Goal: Task Accomplishment & Management: Complete application form

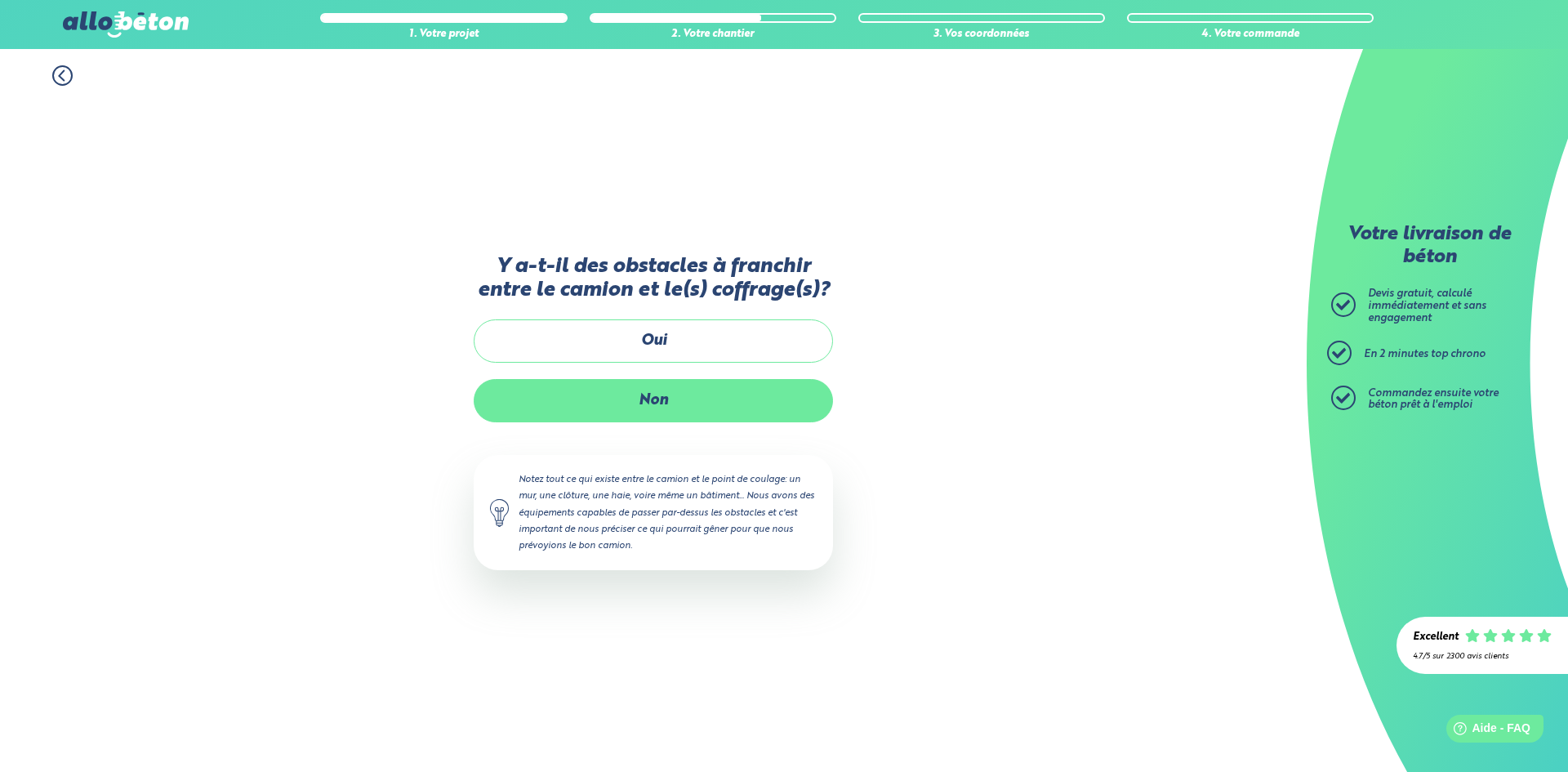
click at [684, 403] on label "Non" at bounding box center [653, 400] width 359 height 43
click at [0, 0] on input "Non" at bounding box center [0, 0] width 0 height 0
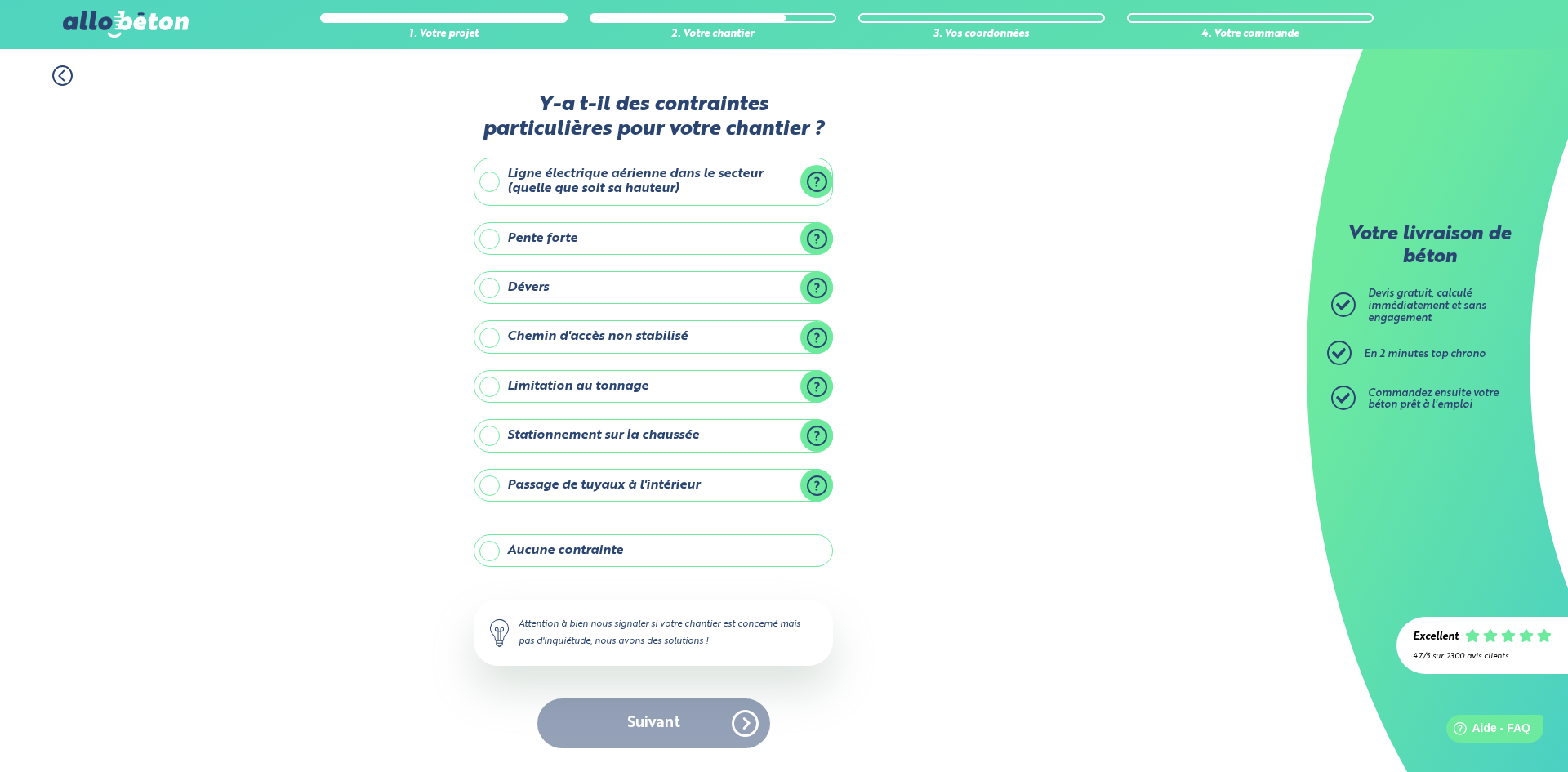
click at [484, 177] on label "Ligne électrique aérienne dans le secteur (quelle que soit sa hauteur)" at bounding box center [653, 182] width 359 height 48
click at [0, 0] on input "Ligne électrique aérienne dans le secteur (quelle que soit sa hauteur)" at bounding box center [0, 0] width 0 height 0
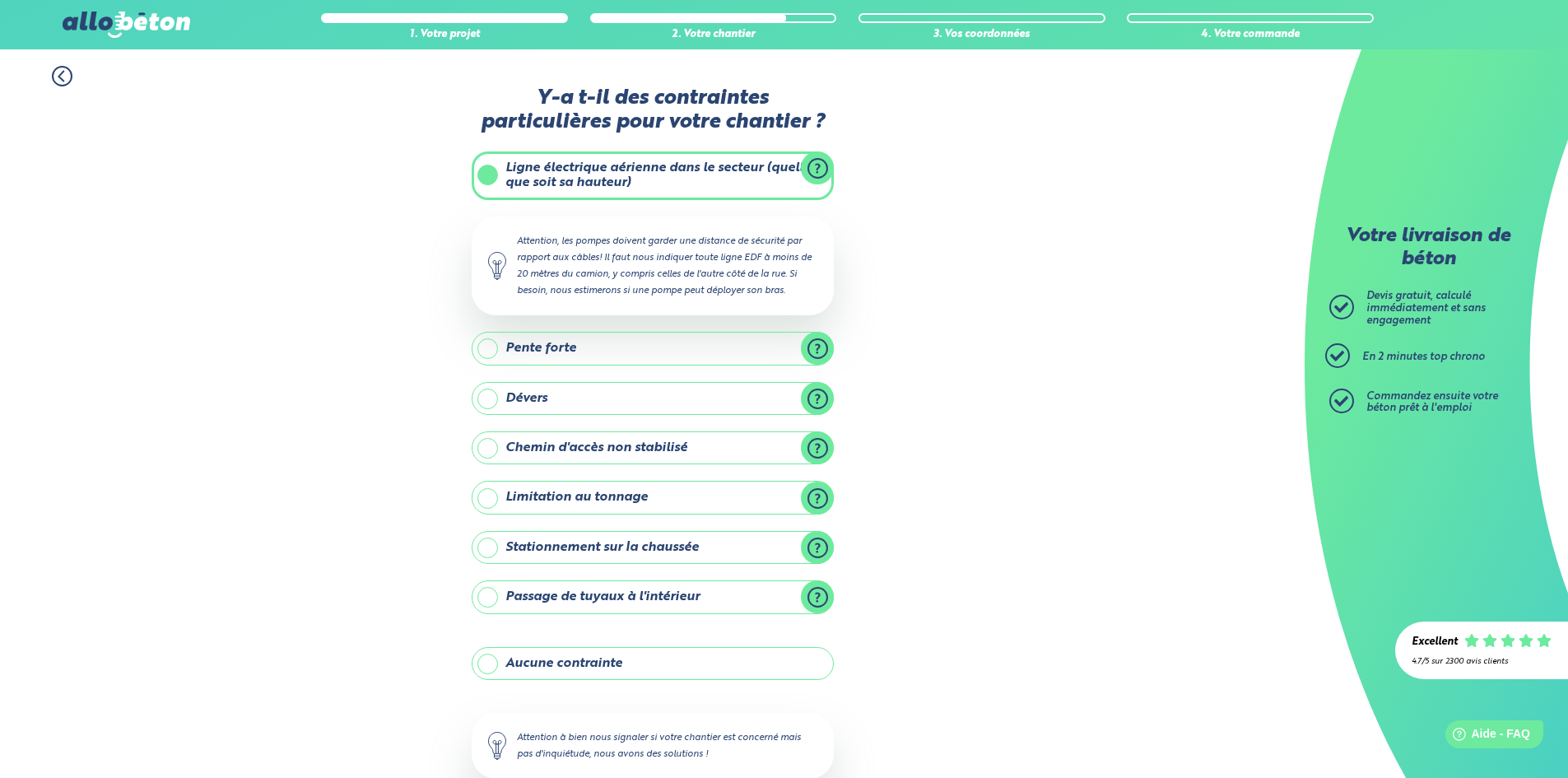
click at [487, 180] on label "Ligne électrique aérienne dans le secteur (quelle que soit sa hauteur)" at bounding box center [651, 176] width 362 height 49
click at [0, 0] on input "Ligne électrique aérienne dans le secteur (quelle que soit sa hauteur)" at bounding box center [0, 0] width 0 height 0
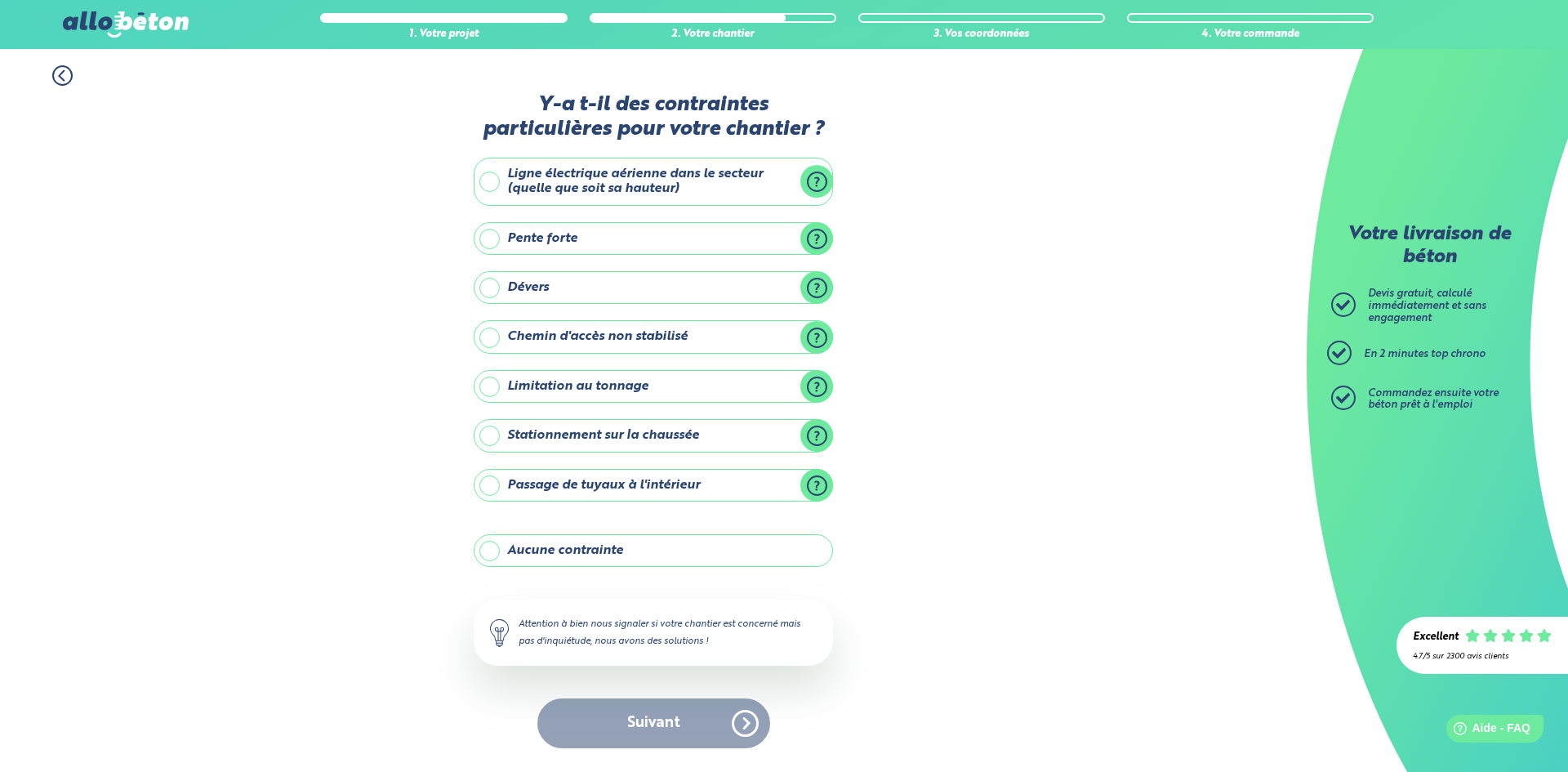
click at [487, 550] on label "Aucune contrainte" at bounding box center [653, 551] width 359 height 33
click at [0, 0] on input "Aucune contrainte" at bounding box center [0, 0] width 0 height 0
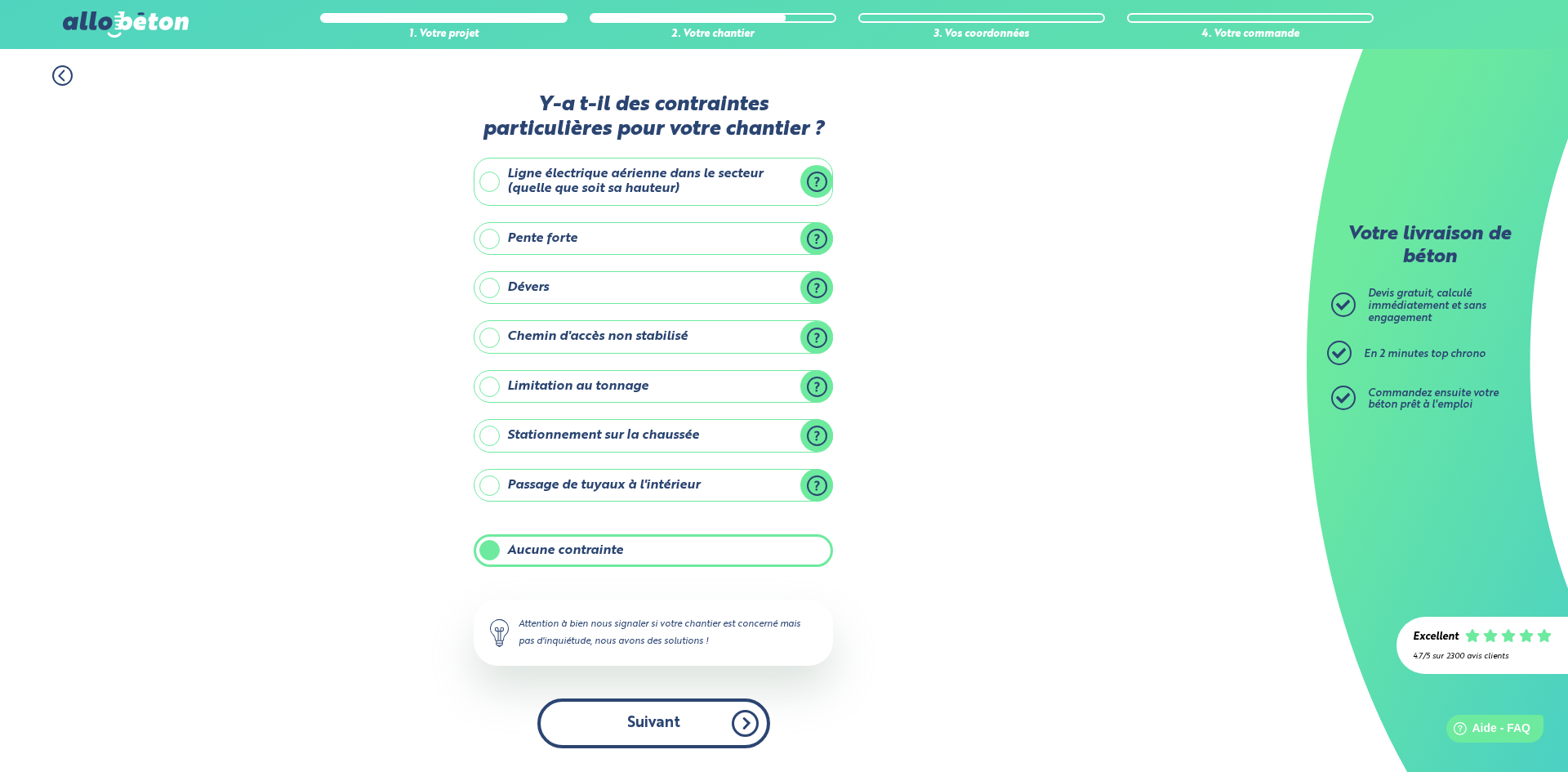
click at [623, 746] on button "Suivant" at bounding box center [653, 724] width 233 height 50
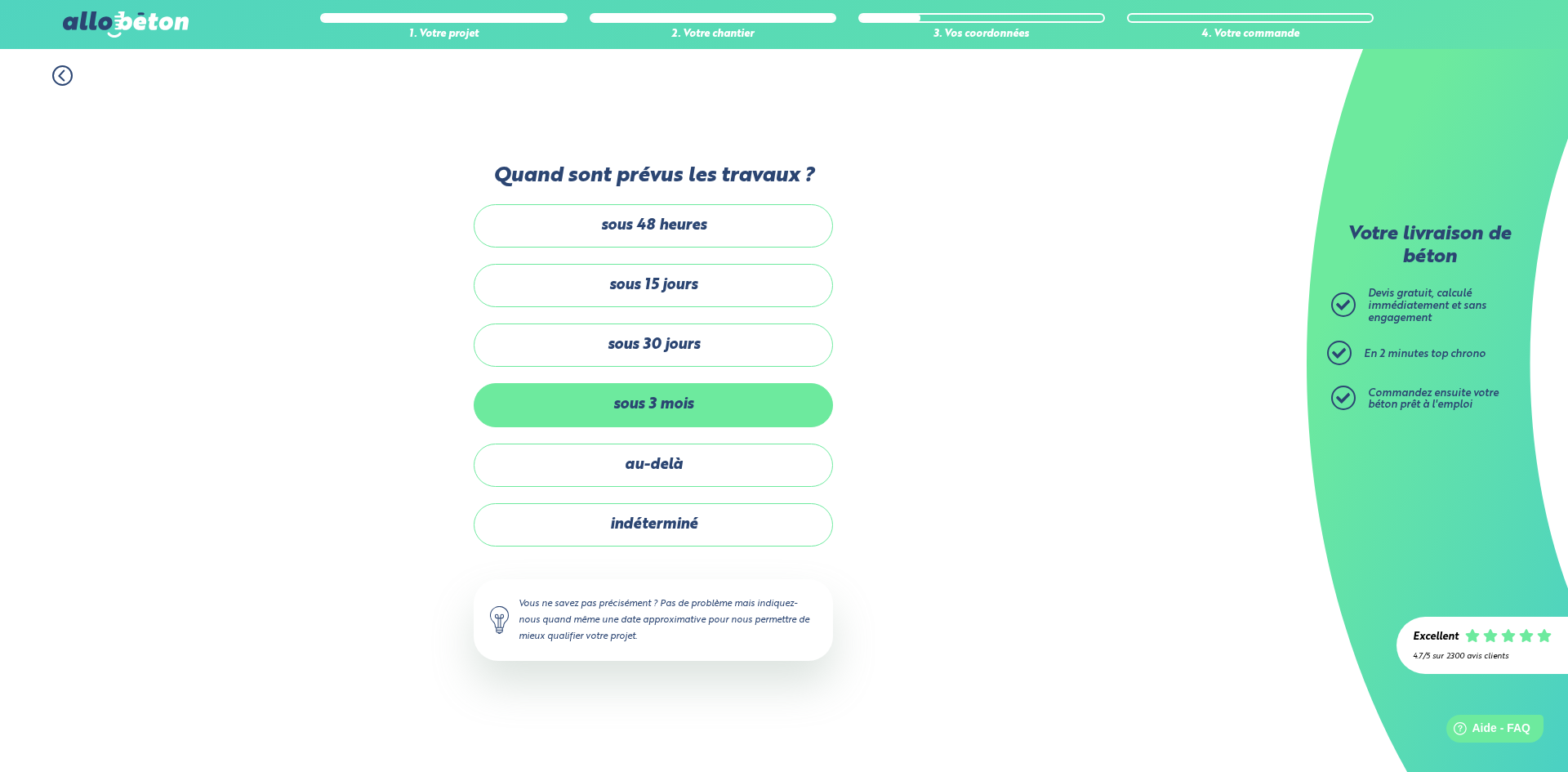
click at [647, 414] on label "sous 3 mois" at bounding box center [653, 404] width 359 height 43
click at [0, 0] on input "sous 3 mois" at bounding box center [0, 0] width 0 height 0
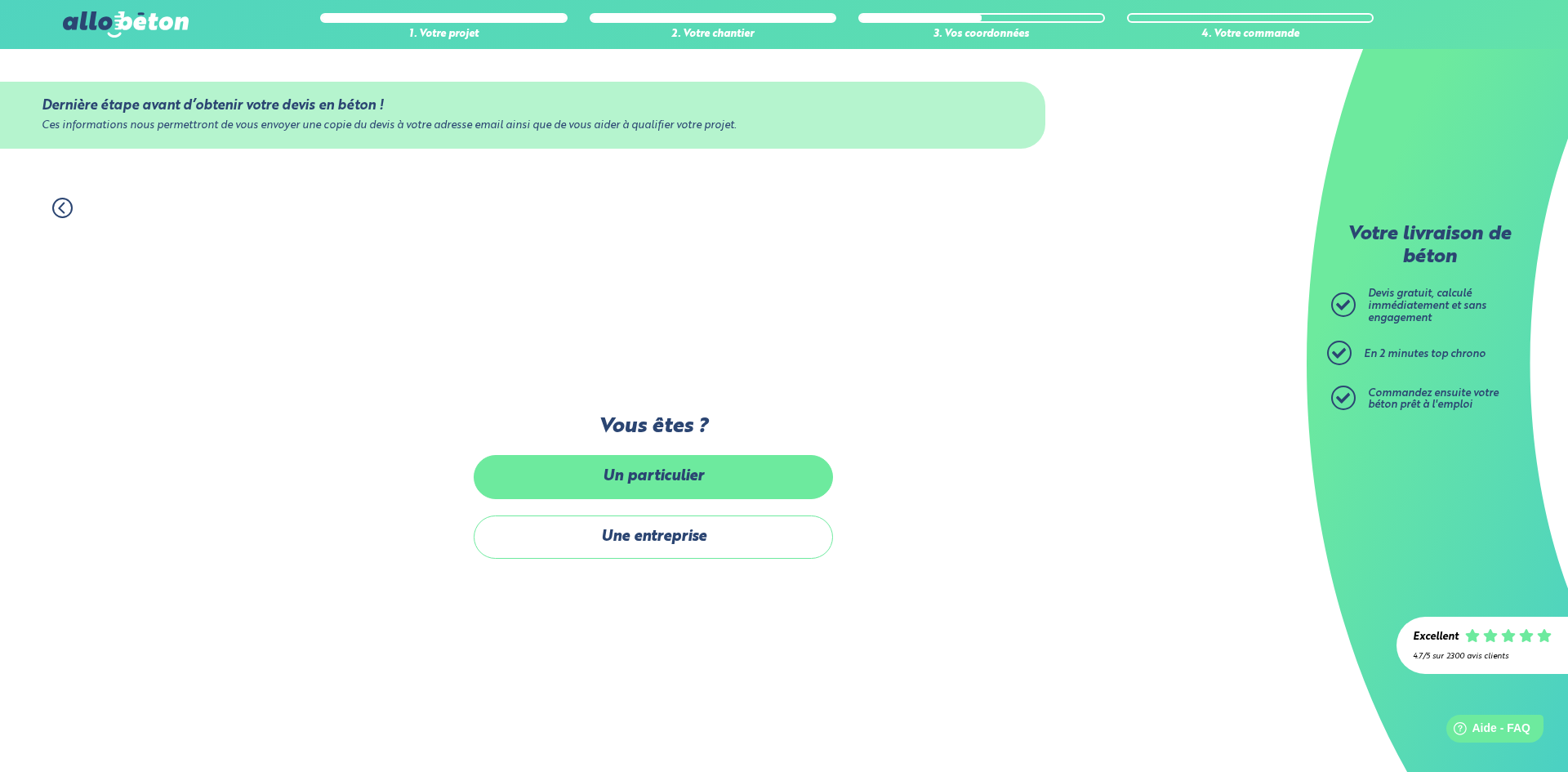
click at [659, 468] on label "Un particulier" at bounding box center [653, 476] width 359 height 43
click at [0, 0] on input "Un particulier" at bounding box center [0, 0] width 0 height 0
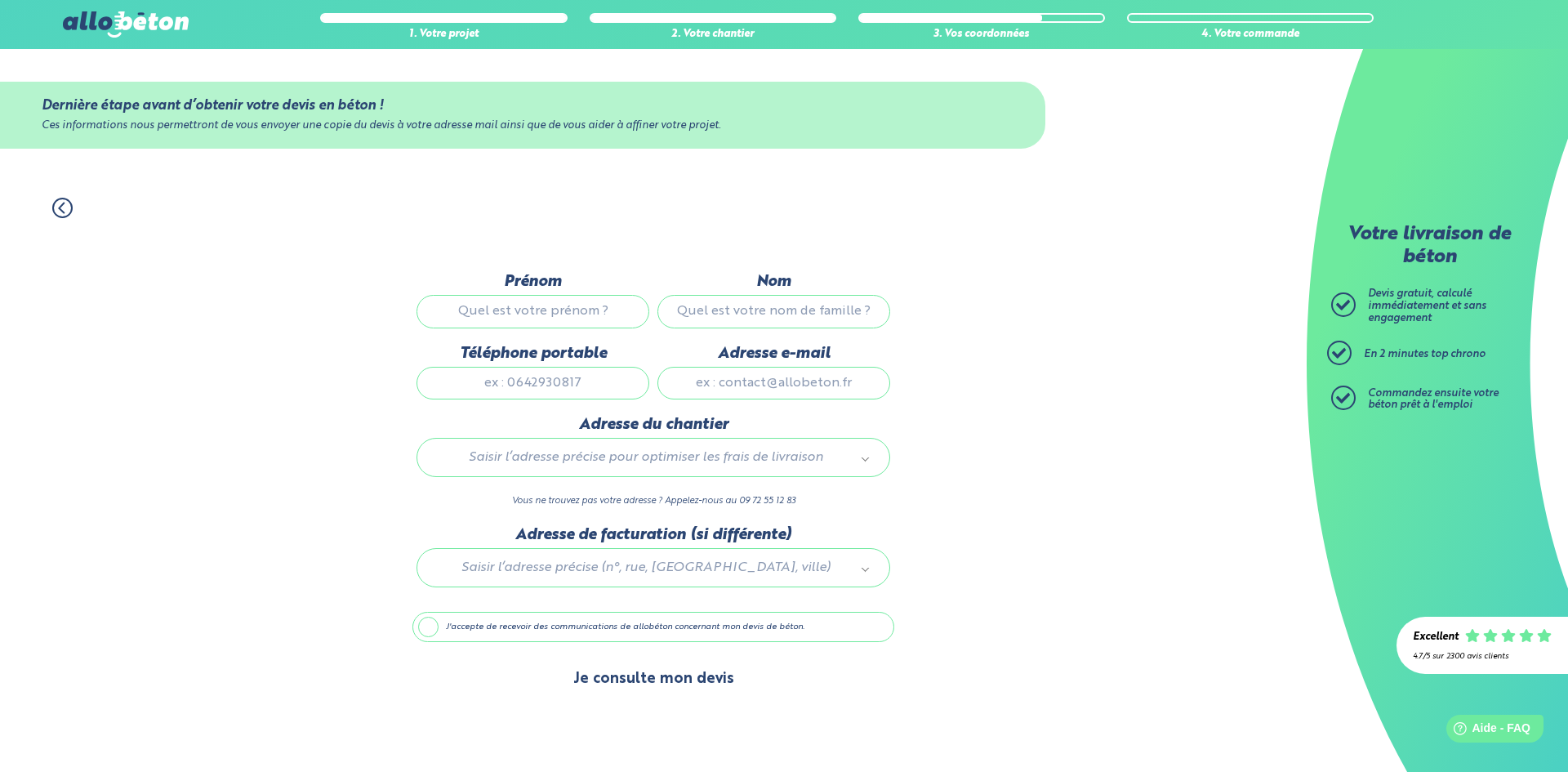
click at [613, 694] on button "Je consulte mon devis" at bounding box center [654, 680] width 194 height 42
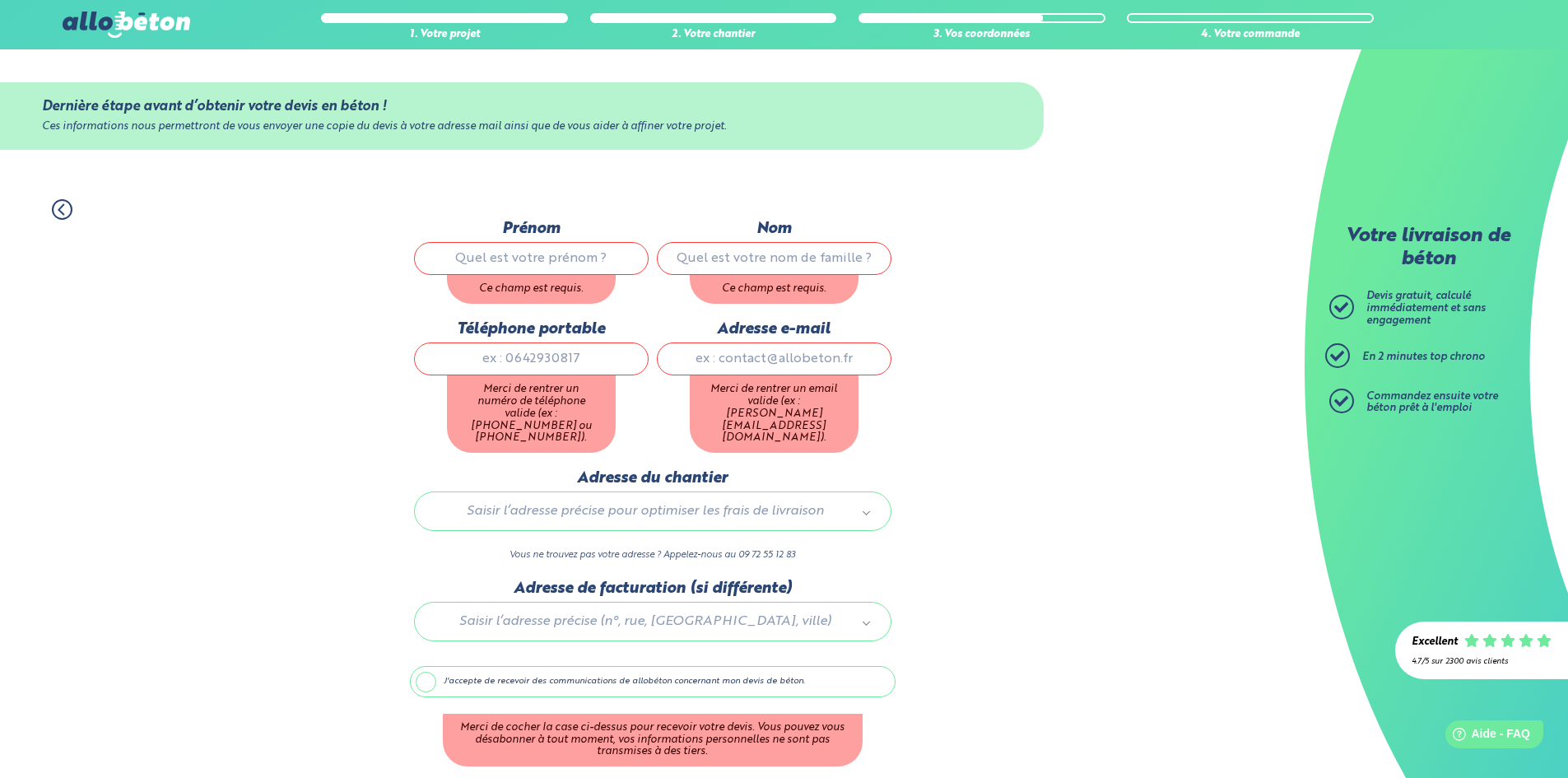
click at [530, 253] on input "Prénom" at bounding box center [531, 259] width 235 height 33
type input "[PERSON_NAME]"
type input "gaillardot"
type input "0665015480"
type input "[PERSON_NAME][EMAIL_ADDRESS][DOMAIN_NAME]"
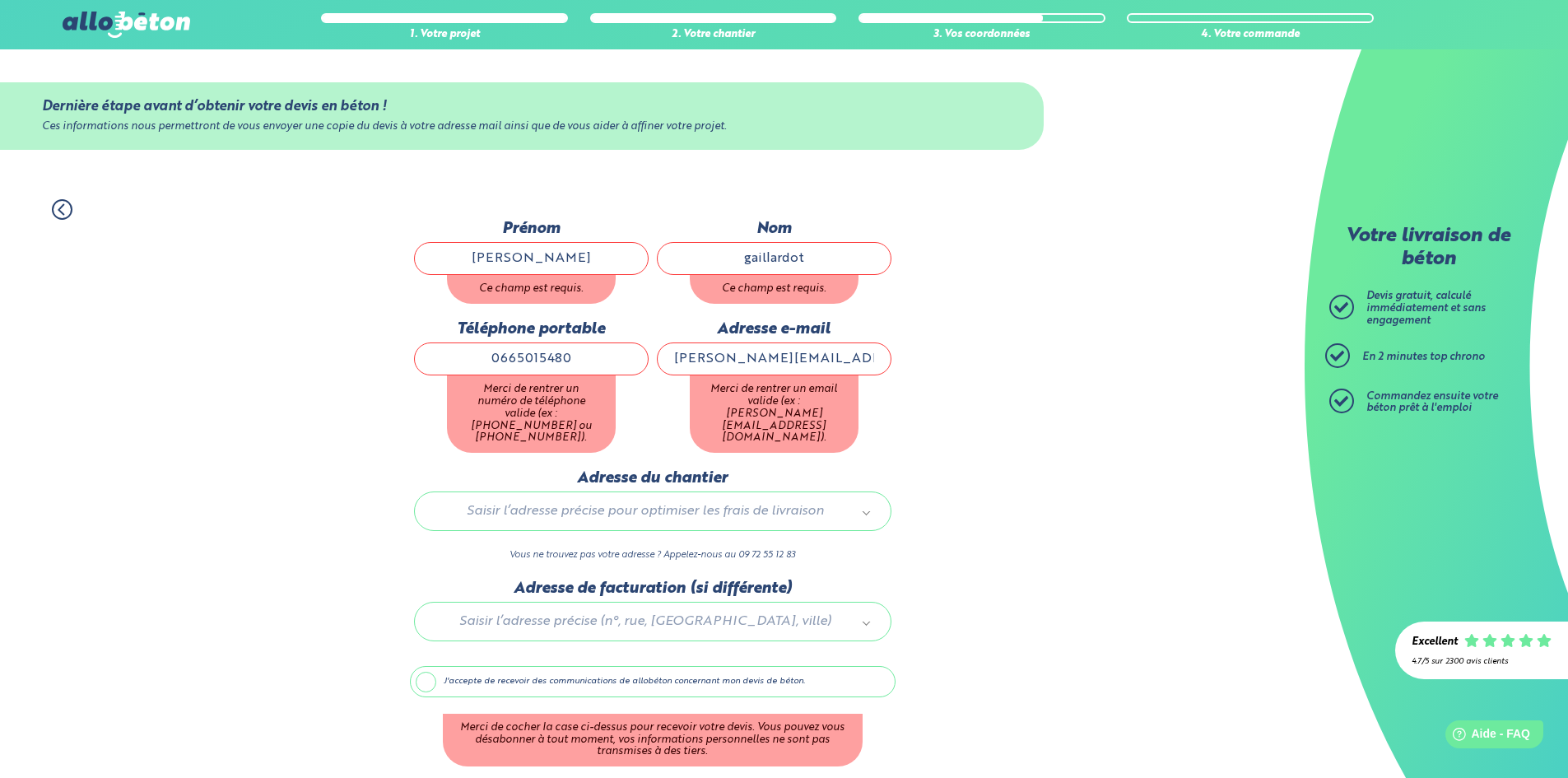
type input "Champ de Craie - [GEOGRAPHIC_DATA] - [STREET_ADDRESS]"
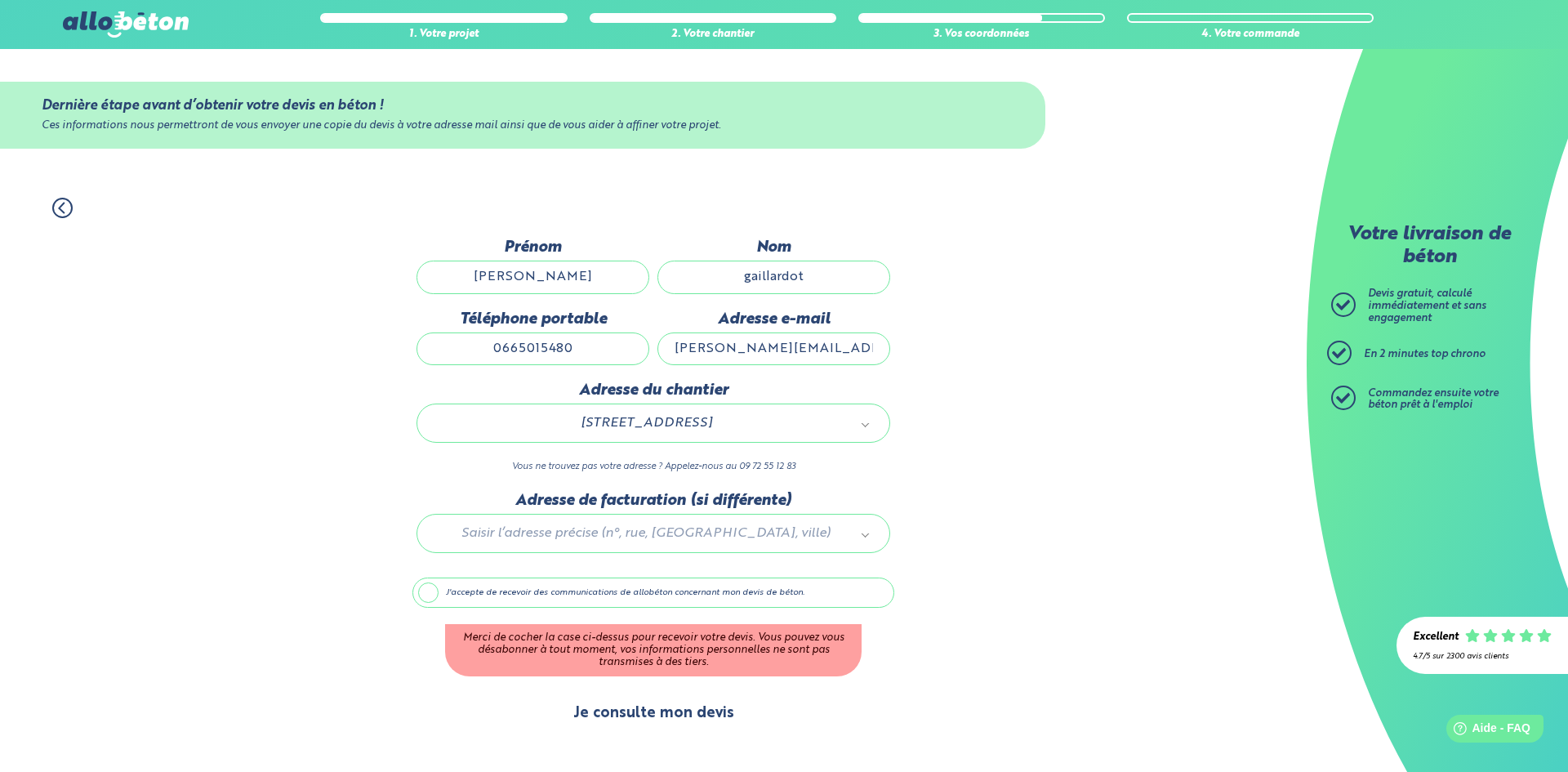
click at [658, 706] on button "Je consulte mon devis" at bounding box center [654, 714] width 194 height 42
click at [431, 584] on label "J'accepte de recevoir des communications de allobéton concernant mon devis de b…" at bounding box center [654, 593] width 482 height 31
click at [0, 0] on input "J'accepte de recevoir des communications de allobéton concernant mon devis de b…" at bounding box center [0, 0] width 0 height 0
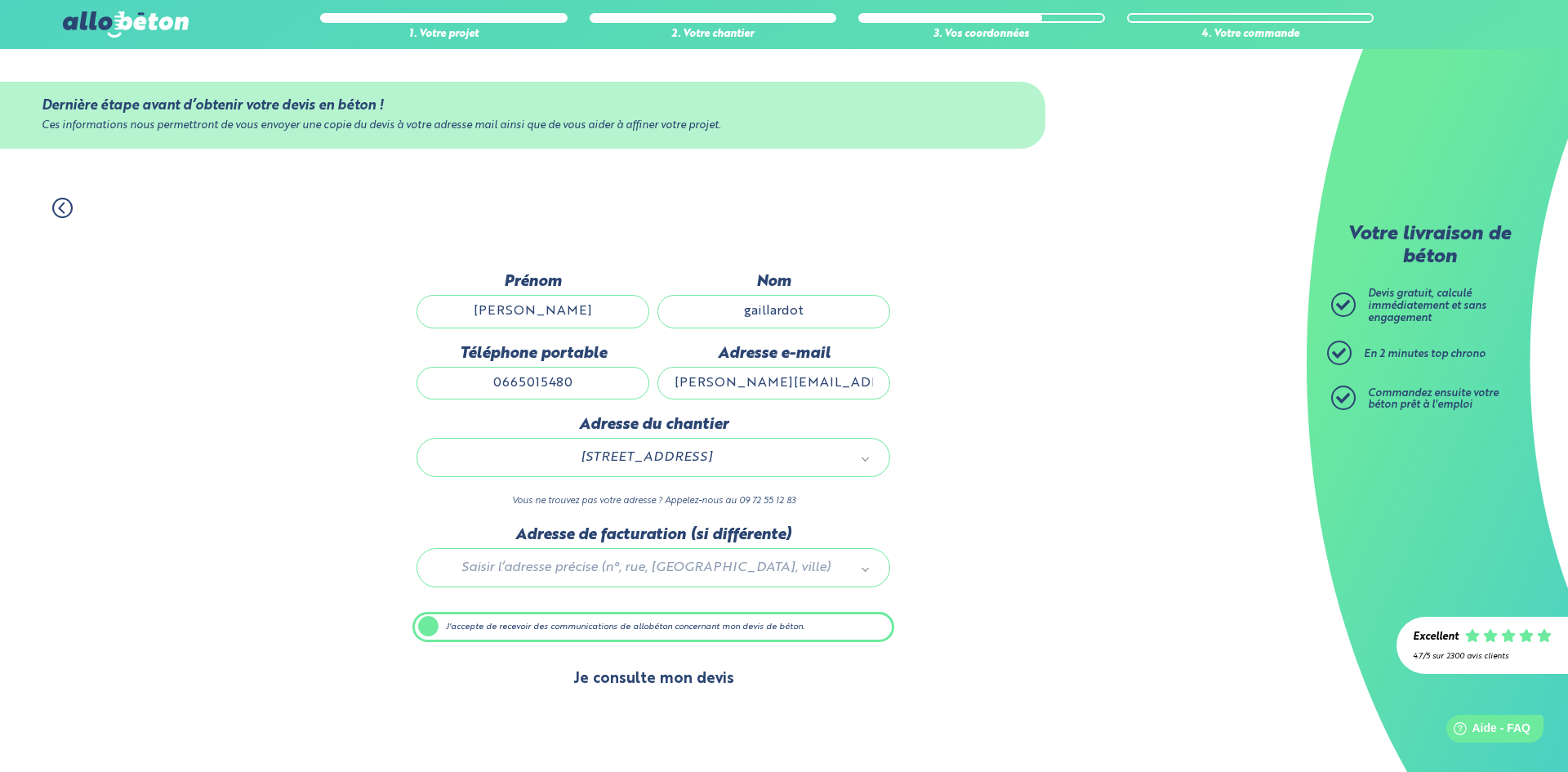
click at [650, 692] on button "Je consulte mon devis" at bounding box center [654, 680] width 194 height 42
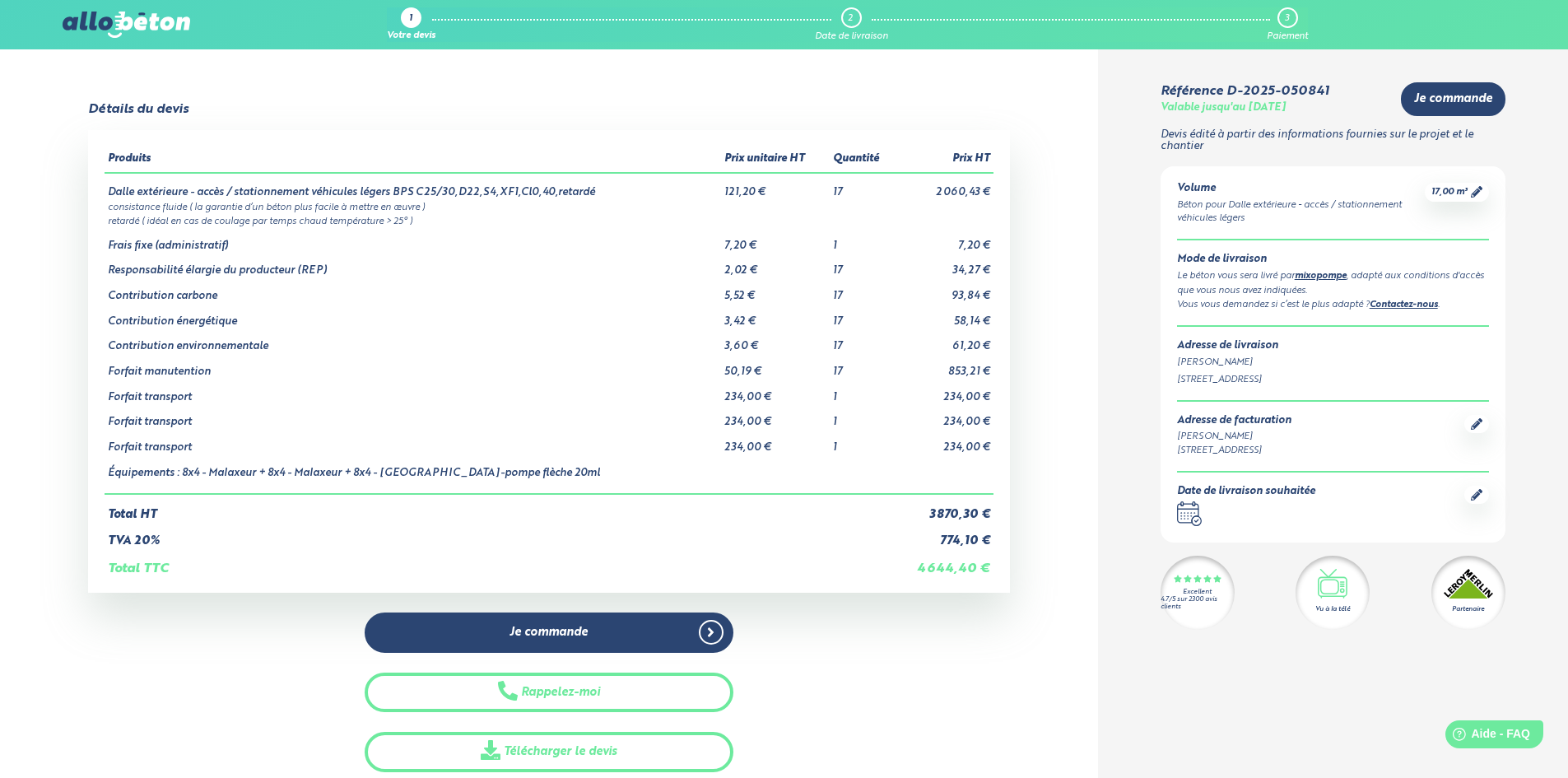
drag, startPoint x: 1032, startPoint y: 644, endPoint x: 1025, endPoint y: 631, distance: 14.8
click at [1032, 643] on div "Détails du devis Produits Prix unitaire HT Quantité Prix HT Dalle extérieure - …" at bounding box center [548, 437] width 1098 height 670
click at [989, 666] on div "Je commande Rappelez-moi Télécharger le devis" at bounding box center [549, 691] width 922 height 159
click at [987, 654] on div "Je commande Rappelez-moi Télécharger le devis" at bounding box center [549, 691] width 922 height 159
